Goal: Task Accomplishment & Management: Use online tool/utility

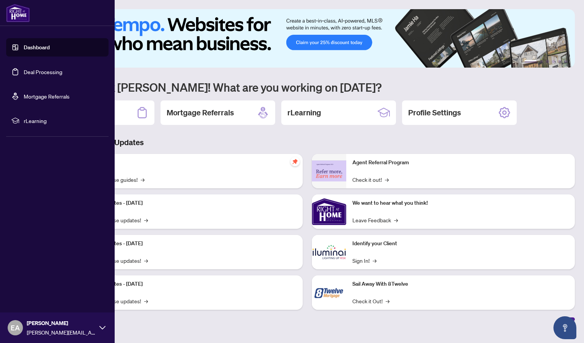
click at [24, 73] on link "Deal Processing" at bounding box center [43, 71] width 39 height 7
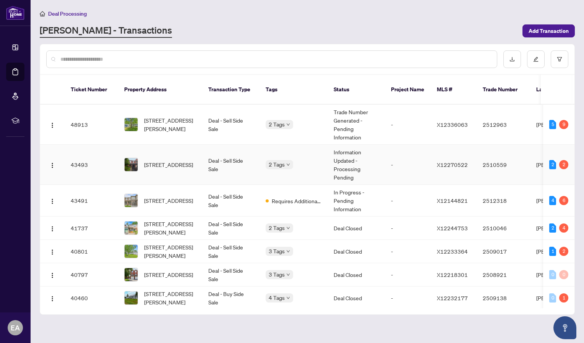
click at [178, 168] on td "[STREET_ADDRESS]" at bounding box center [160, 165] width 84 height 40
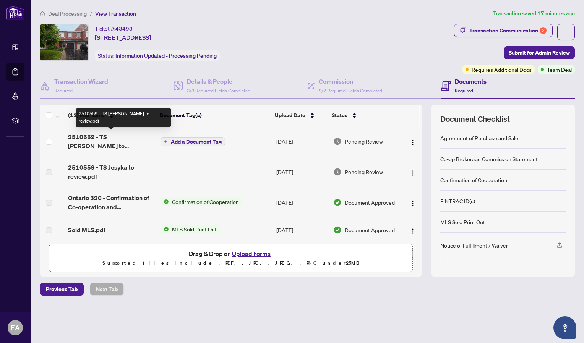
click at [85, 140] on span "2510559 - TS [PERSON_NAME] to review.pdf" at bounding box center [111, 141] width 86 height 18
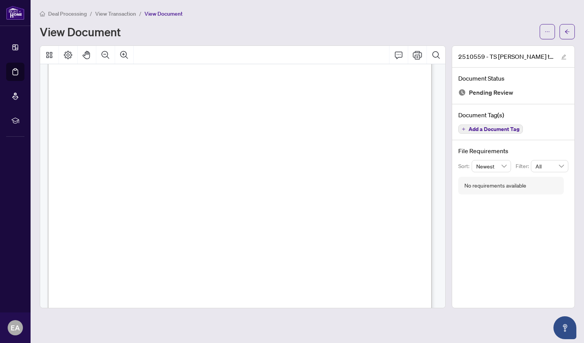
scroll to position [73, 0]
click at [541, 40] on div "Deal Processing / View Transaction / View Document View Document 2510559 - TS […" at bounding box center [307, 158] width 535 height 299
click at [542, 33] on button "button" at bounding box center [547, 31] width 15 height 15
click at [500, 45] on span "Download" at bounding box center [520, 48] width 58 height 8
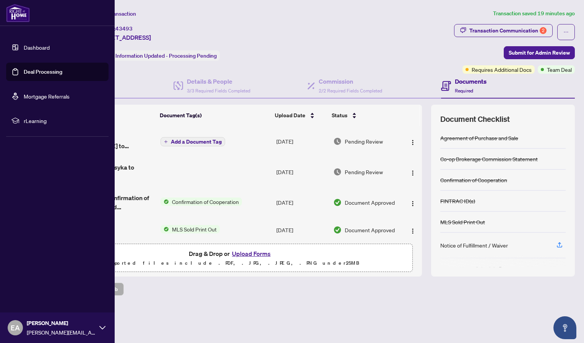
click at [22, 321] on div "EA [PERSON_NAME] [PERSON_NAME][EMAIL_ADDRESS][DOMAIN_NAME]" at bounding box center [57, 328] width 115 height 31
click at [27, 283] on span "Logout" at bounding box center [30, 282] width 17 height 12
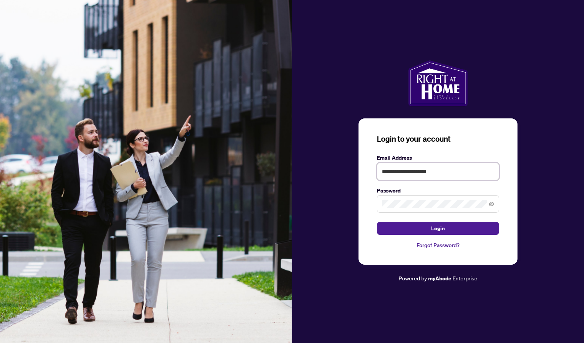
click at [412, 166] on input "**********" at bounding box center [438, 172] width 122 height 18
type input "**********"
click at [418, 228] on button "Login" at bounding box center [438, 228] width 122 height 13
